Goal: Entertainment & Leisure: Browse casually

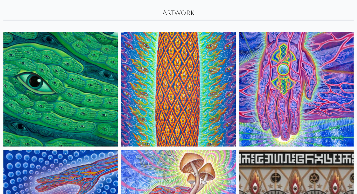
scroll to position [33, 0]
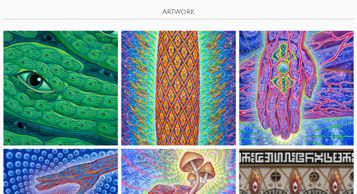
drag, startPoint x: 159, startPoint y: 90, endPoint x: 153, endPoint y: 86, distance: 6.8
click at [153, 86] on img at bounding box center [178, 88] width 115 height 115
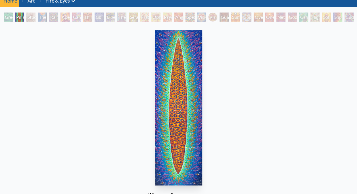
scroll to position [2, 0]
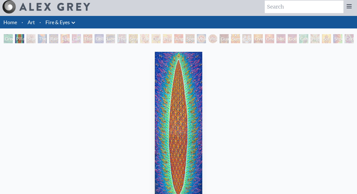
click at [26, 36] on div "Green Hand Pillar of Awareness Study for the Great Turn The Torch Rainbow Eye R…" at bounding box center [179, 39] width 352 height 11
click at [26, 39] on div "Study for the Great Turn" at bounding box center [30, 38] width 9 height 9
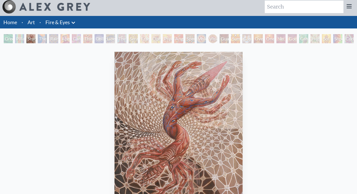
click at [49, 63] on div "Study for the Great Turn 2020, oil on linen, 20 x 24 in. Visit the CoSM Shop" at bounding box center [179, 162] width 348 height 226
click at [39, 42] on div "Green Hand Pillar of Awareness Study for the Great Turn The Torch Rainbow Eye R…" at bounding box center [179, 39] width 352 height 11
click at [47, 42] on div "The Torch" at bounding box center [42, 38] width 9 height 9
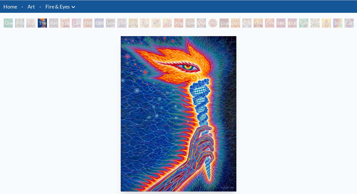
scroll to position [21, 0]
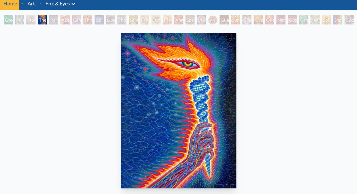
click at [49, 21] on div "Rainbow Eye Ripple" at bounding box center [53, 19] width 9 height 9
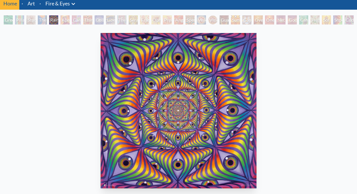
click at [63, 17] on div "Aperture" at bounding box center [65, 19] width 9 height 9
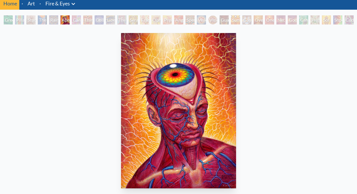
click at [70, 23] on div "Aperture" at bounding box center [65, 19] width 9 height 9
click at [88, 21] on div "Third Eye Tears of Joy" at bounding box center [87, 19] width 9 height 9
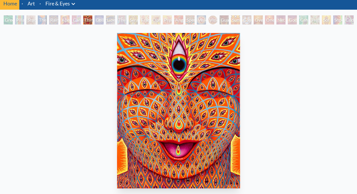
click at [126, 19] on div "The Seer" at bounding box center [121, 19] width 9 height 9
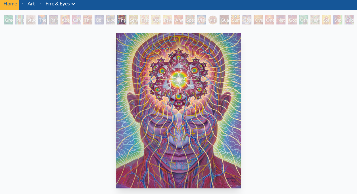
click at [174, 88] on img "11 / 31" at bounding box center [178, 110] width 125 height 155
